Goal: Obtain resource: Obtain resource

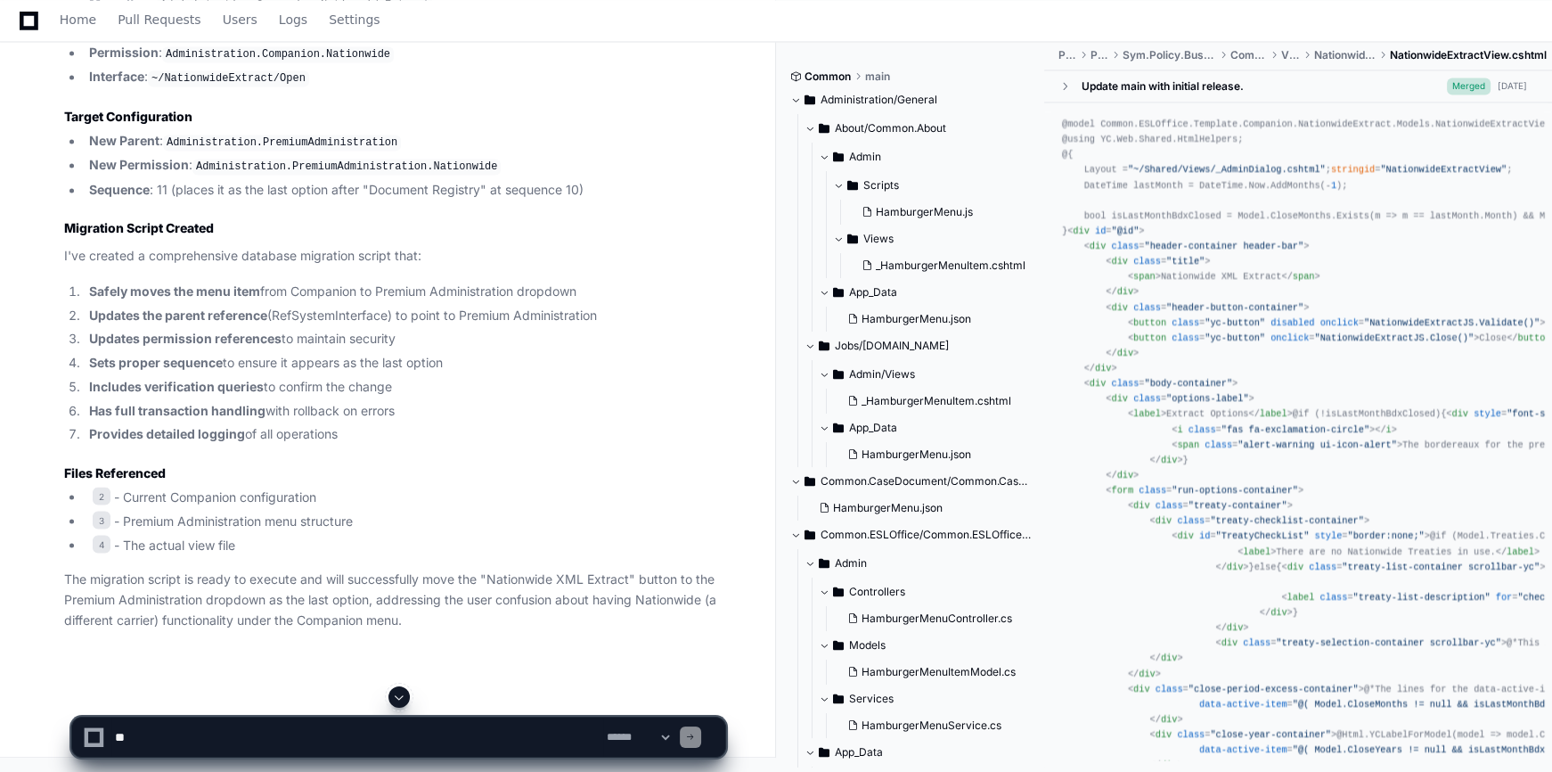
scroll to position [4646, 0]
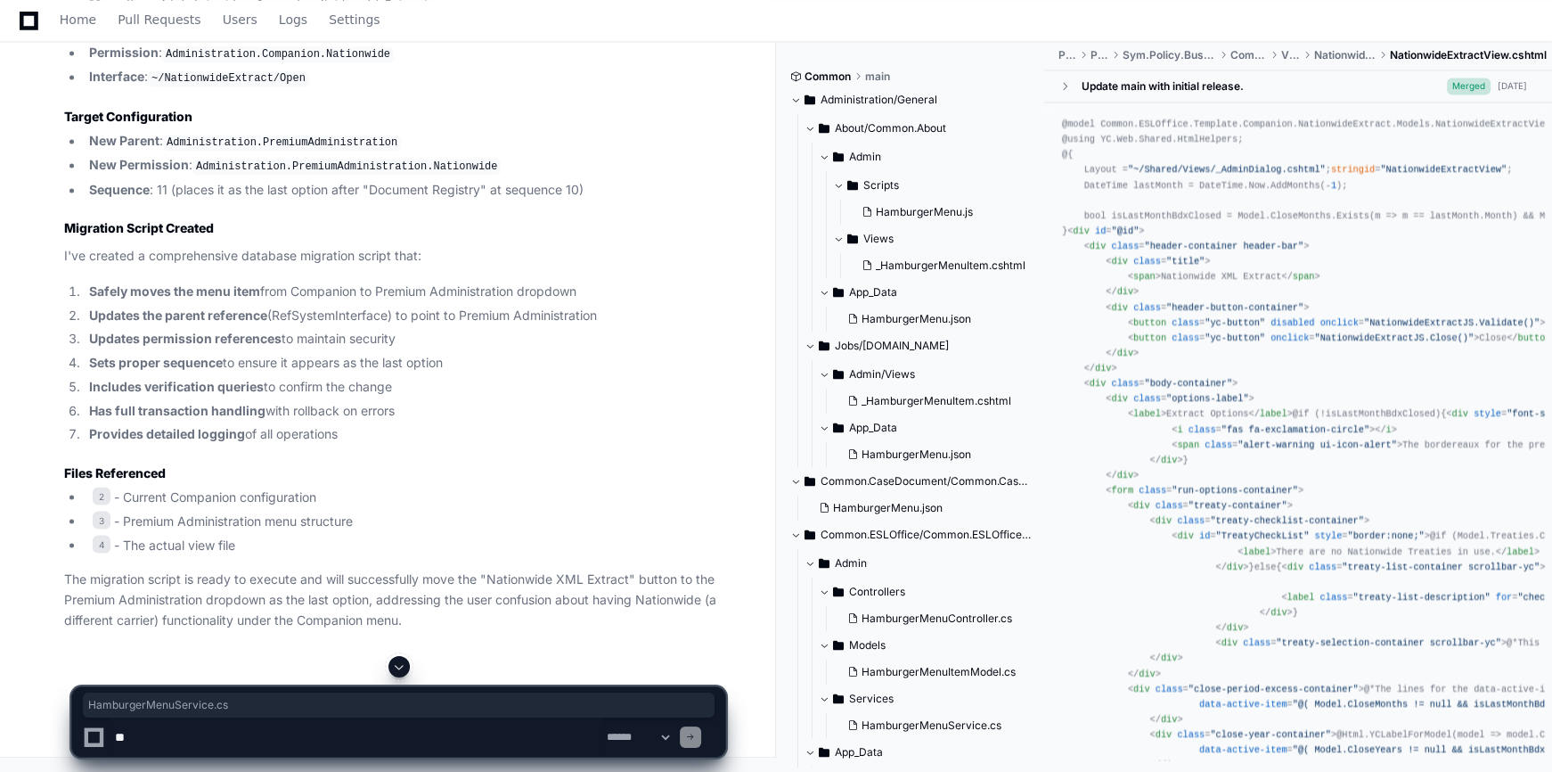
drag, startPoint x: 303, startPoint y: 429, endPoint x: 442, endPoint y: 435, distance: 139.1
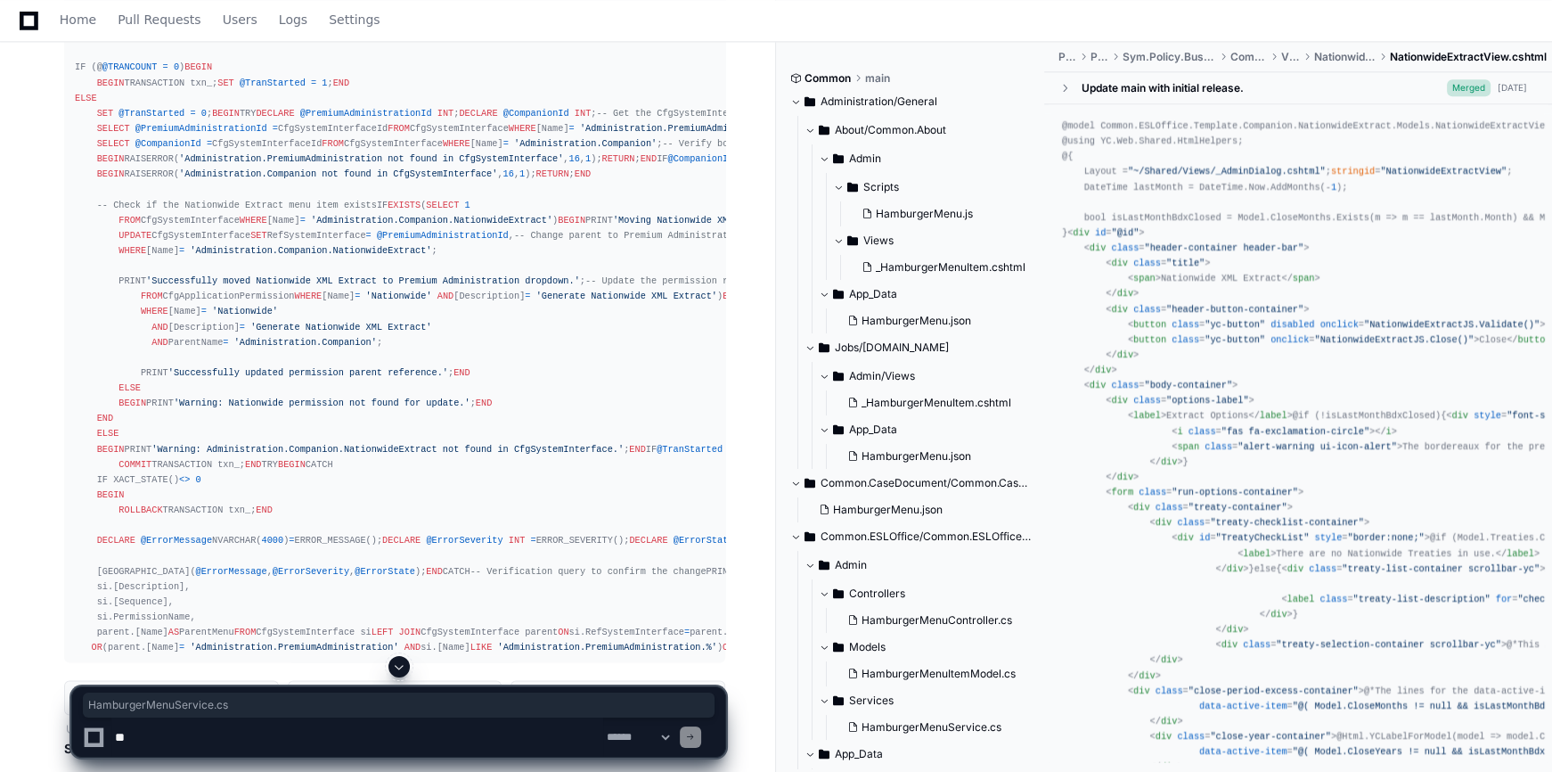
scroll to position [2783, 0]
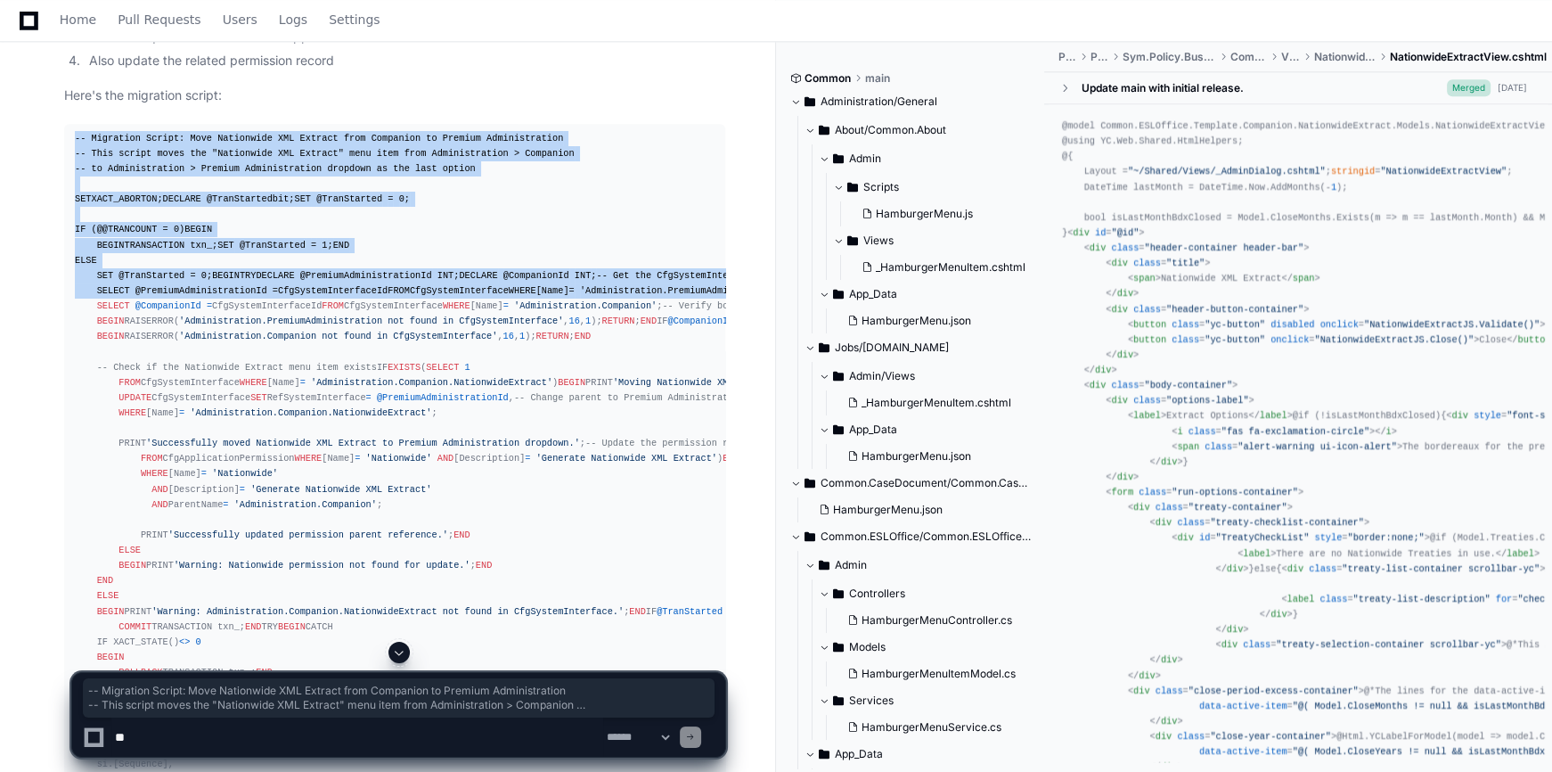
drag, startPoint x: 76, startPoint y: 142, endPoint x: 502, endPoint y: 507, distance: 561.1
click at [502, 507] on div "-- Migration Script: Move Nationwide XML Extract from Companion to Premium Admi…" at bounding box center [395, 474] width 640 height 687
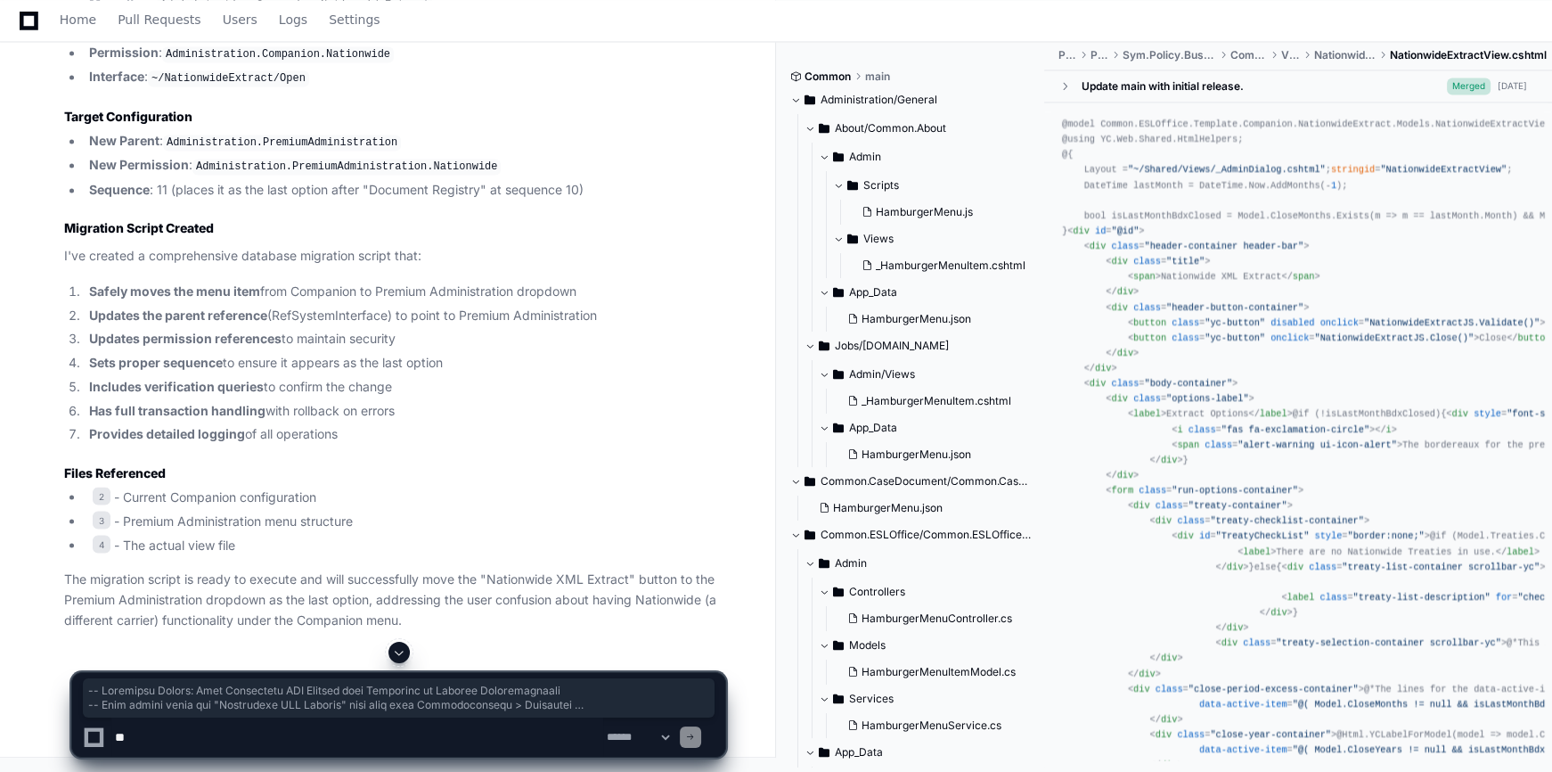
scroll to position [4508, 0]
copy div "-- Migration Script: Move Nationwide XML Extract from Companion to Premium Admi…"
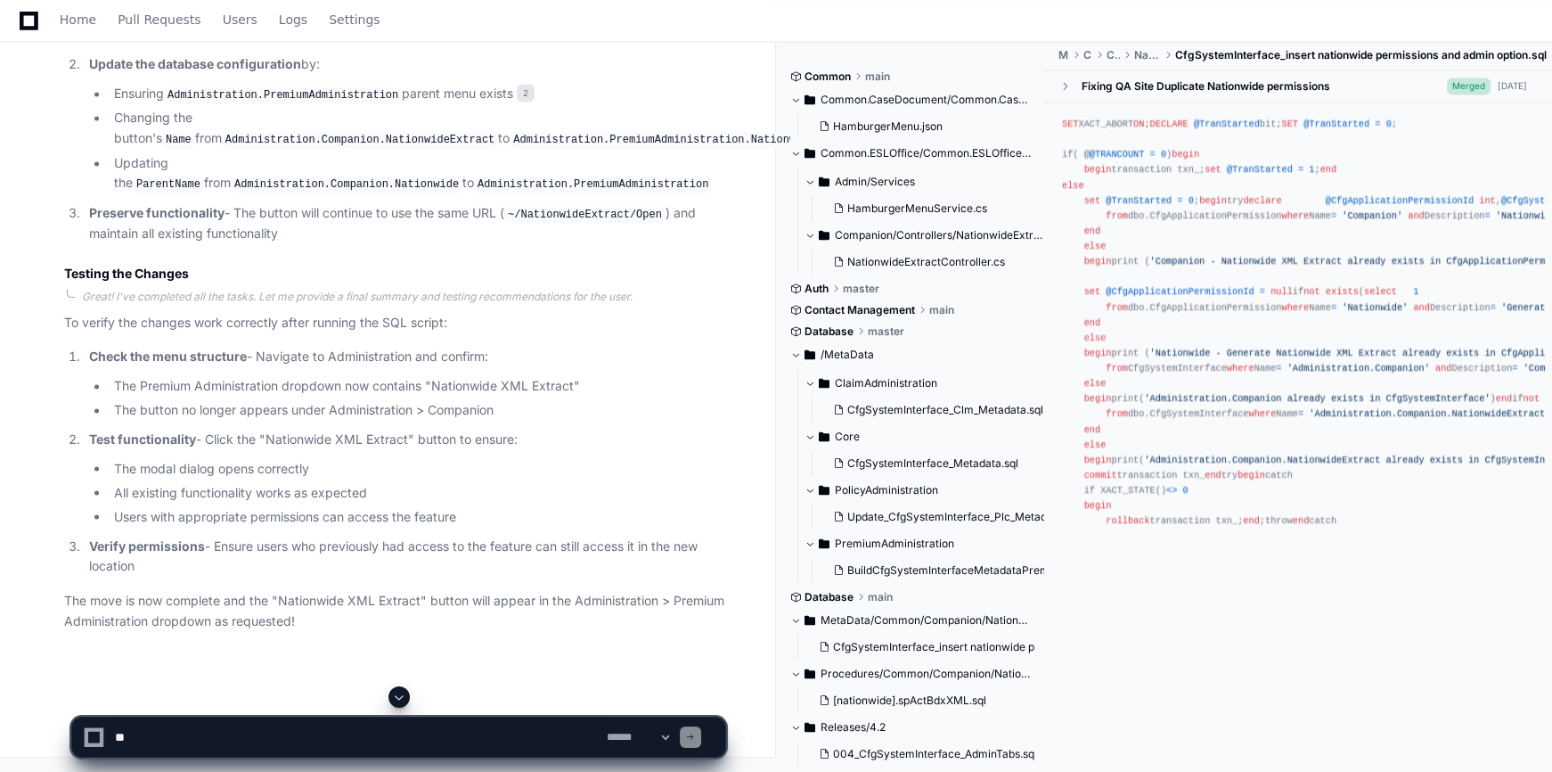
scroll to position [1025, 0]
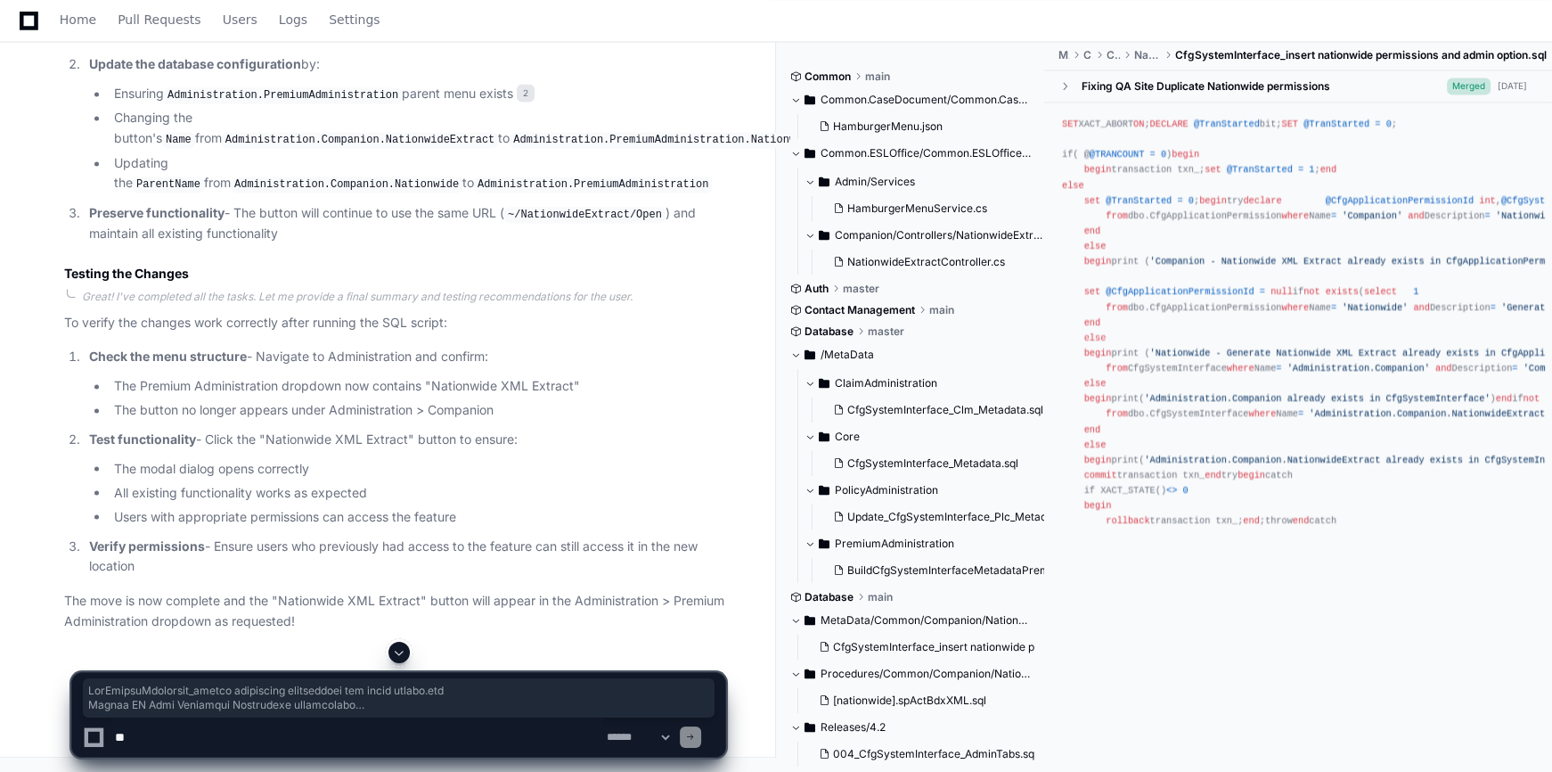
drag, startPoint x: 1178, startPoint y: 54, endPoint x: 1554, endPoint y: 58, distance: 376.0
click at [1304, 36] on div "Home Pull Requests Users Logs Settings" at bounding box center [775, 20] width 1509 height 41
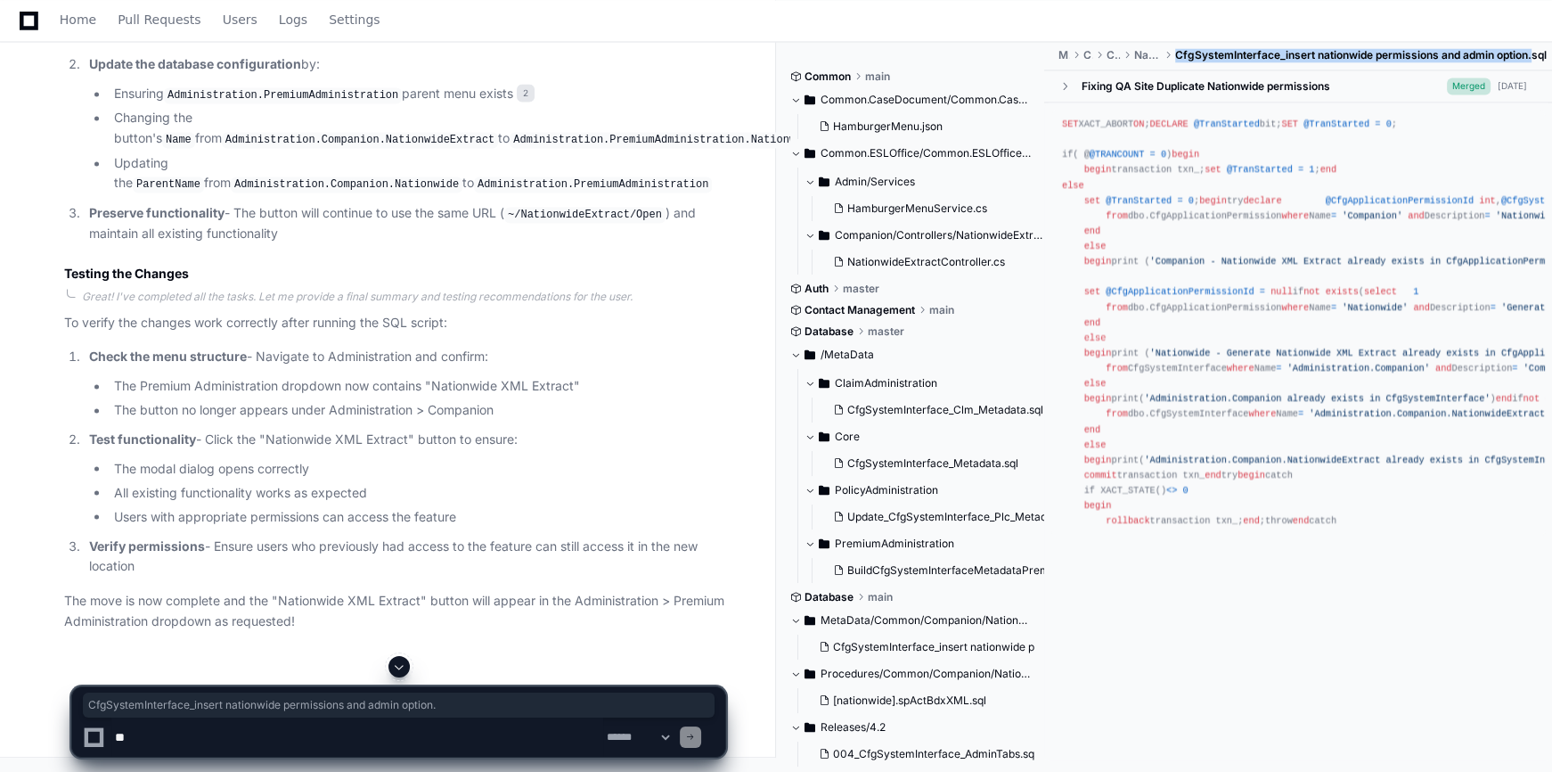
drag, startPoint x: 1176, startPoint y: 55, endPoint x: 1533, endPoint y: 56, distance: 357.3
click at [1533, 56] on span "CfgSystemInterface_insert nationwide permissions and admin option.sql" at bounding box center [1361, 55] width 372 height 14
copy span "CfgSystemInterface_insert nationwide permissions and admin option."
